Goal: Transaction & Acquisition: Purchase product/service

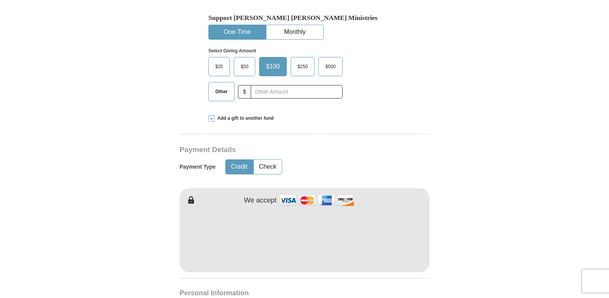
scroll to position [224, 0]
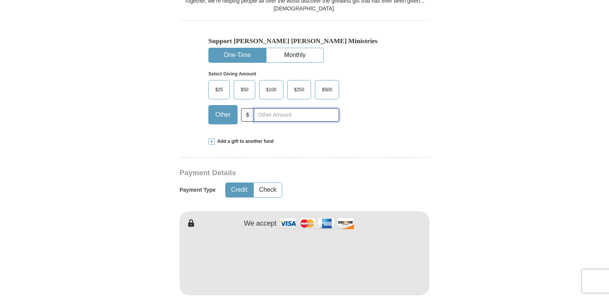
click at [263, 113] on input "text" at bounding box center [296, 114] width 85 height 13
type input "30.00"
drag, startPoint x: 282, startPoint y: 113, endPoint x: 227, endPoint y: 95, distance: 58.1
click at [244, 113] on div "Other $ 30.00" at bounding box center [273, 114] width 131 height 19
click at [223, 90] on span "$25" at bounding box center [219, 90] width 15 height 12
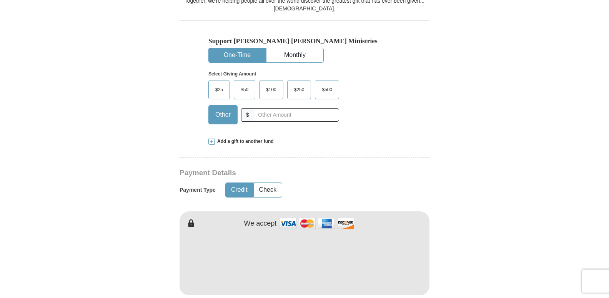
click at [0, 0] on input "$25" at bounding box center [0, 0] width 0 height 0
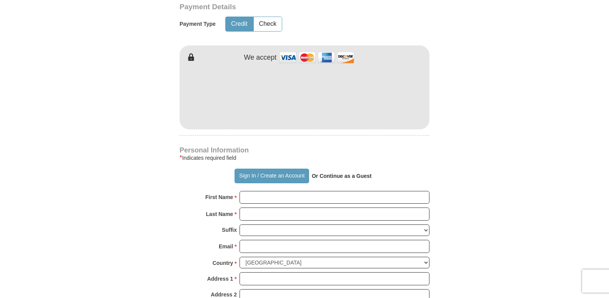
scroll to position [397, 0]
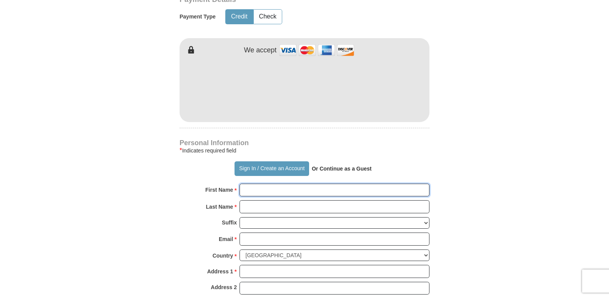
click at [248, 191] on input "First Name *" at bounding box center [335, 189] width 190 height 13
type input "[PERSON_NAME]"
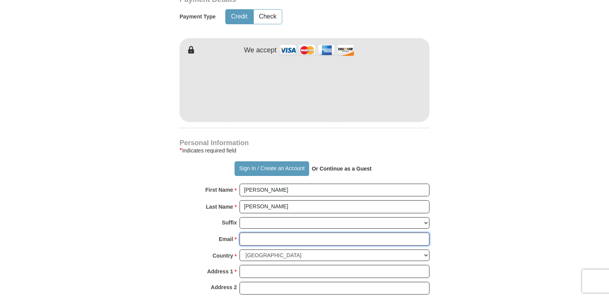
type input "[EMAIL_ADDRESS][DOMAIN_NAME]"
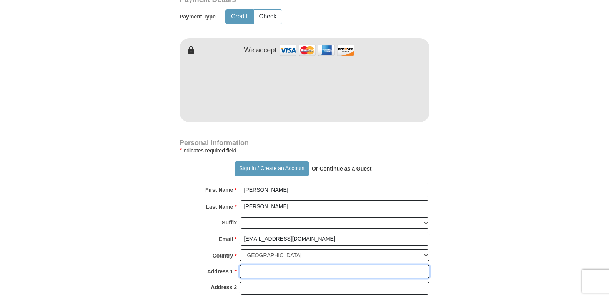
type input "[STREET_ADDRESS][PERSON_NAME]"
type input "[PERSON_NAME]"
select select "AR"
type input "72143"
type input "5012306131"
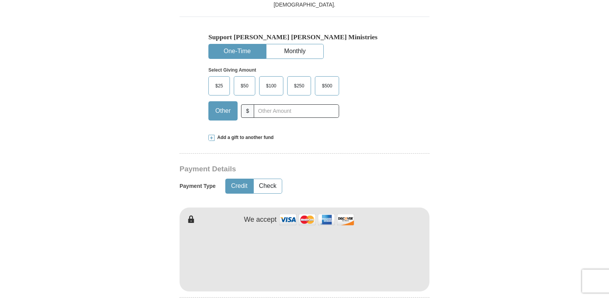
scroll to position [220, 0]
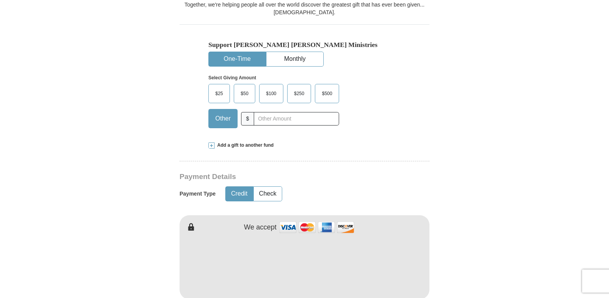
click at [213, 92] on span "$25" at bounding box center [219, 94] width 15 height 12
click at [0, 0] on input "$25" at bounding box center [0, 0] width 0 height 0
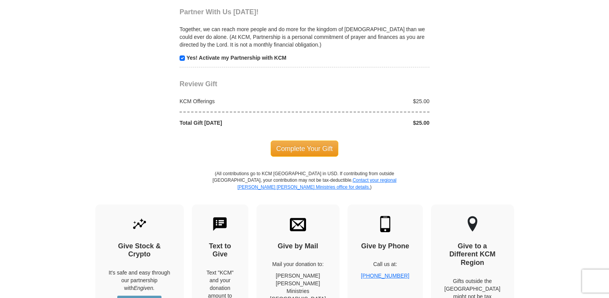
scroll to position [781, 0]
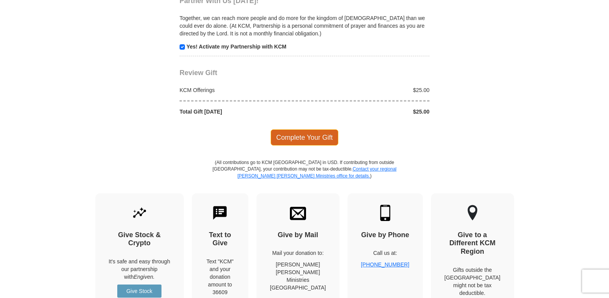
click at [310, 142] on span "Complete Your Gift" at bounding box center [305, 137] width 68 height 16
